Goal: Find specific page/section: Find specific page/section

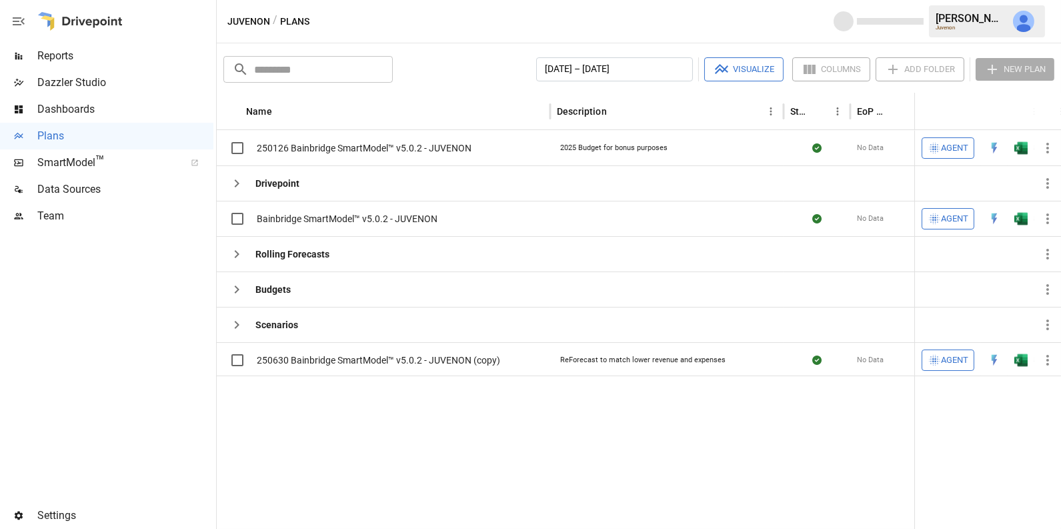
click at [104, 56] on span "Reports" at bounding box center [125, 56] width 176 height 16
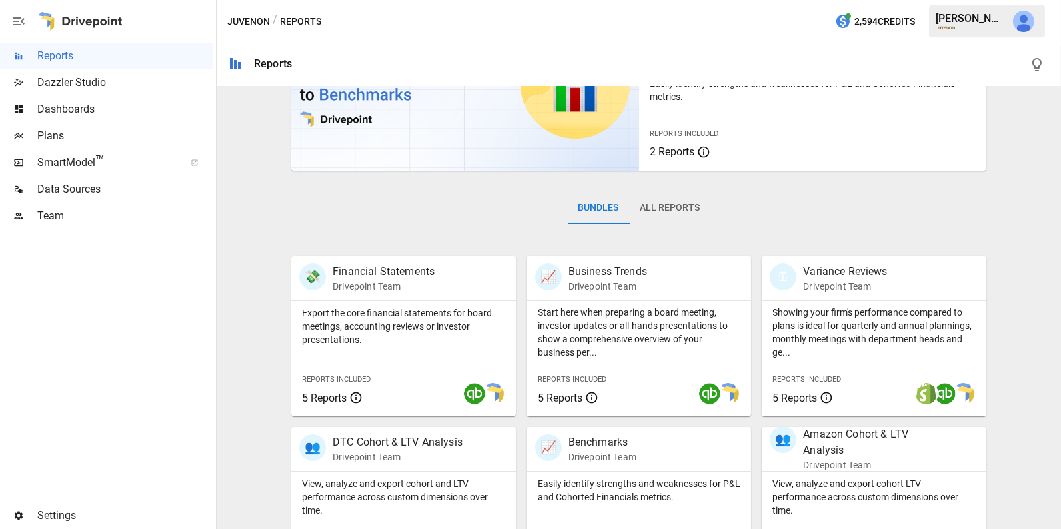
scroll to position [333, 0]
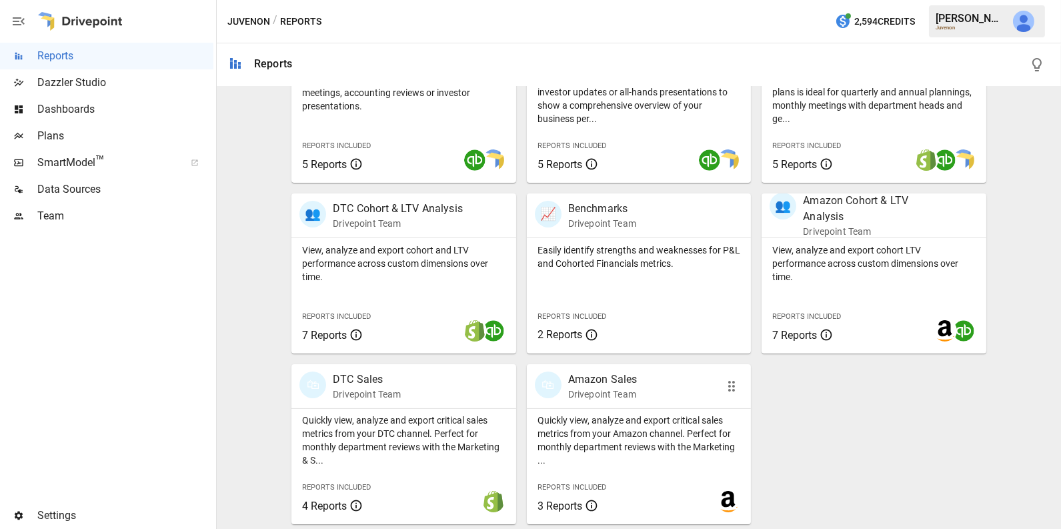
click at [552, 423] on p "Quickly view, analyze and export critical sales metrics from your Amazon channe…" at bounding box center [639, 439] width 203 height 53
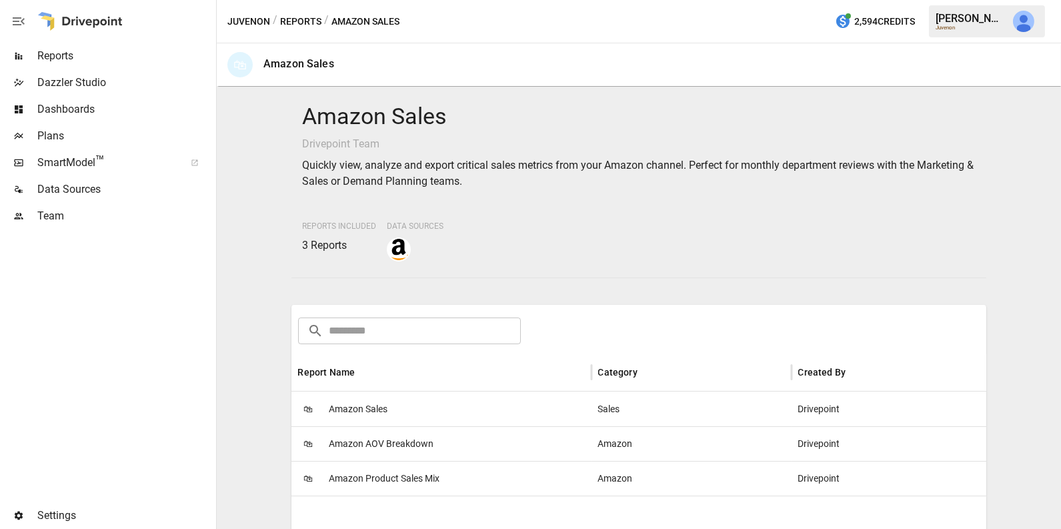
click at [426, 401] on div "🛍 Amazon Sales" at bounding box center [441, 408] width 300 height 35
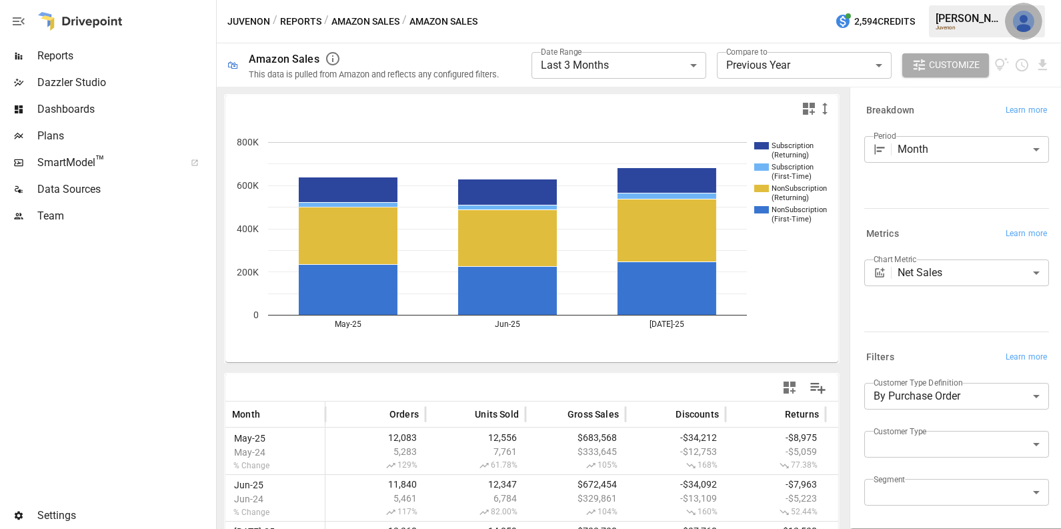
click at [1028, 19] on img "Julie Wilton" at bounding box center [1023, 21] width 21 height 21
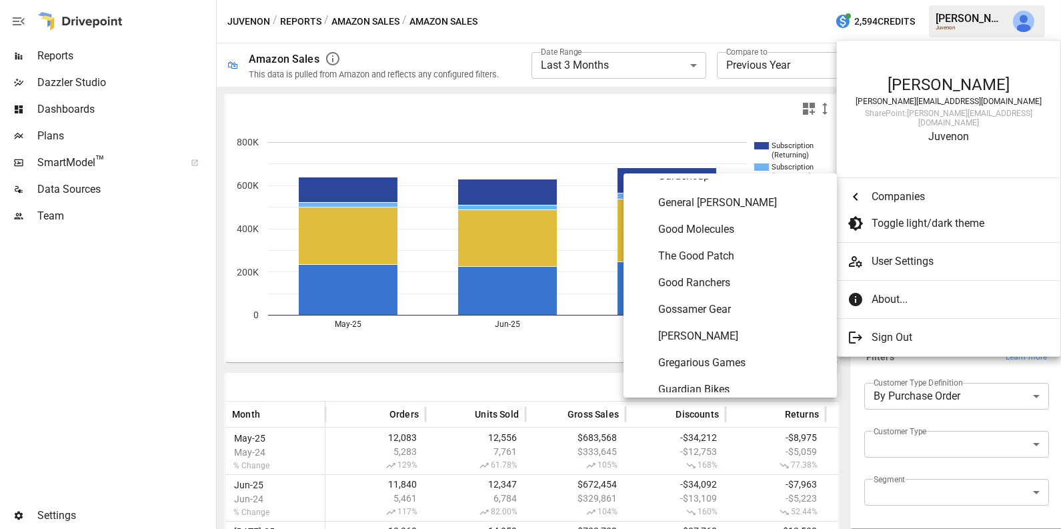
scroll to position [2842, 0]
click at [710, 317] on span "[PERSON_NAME]" at bounding box center [742, 311] width 168 height 16
